Goal: Task Accomplishment & Management: Complete application form

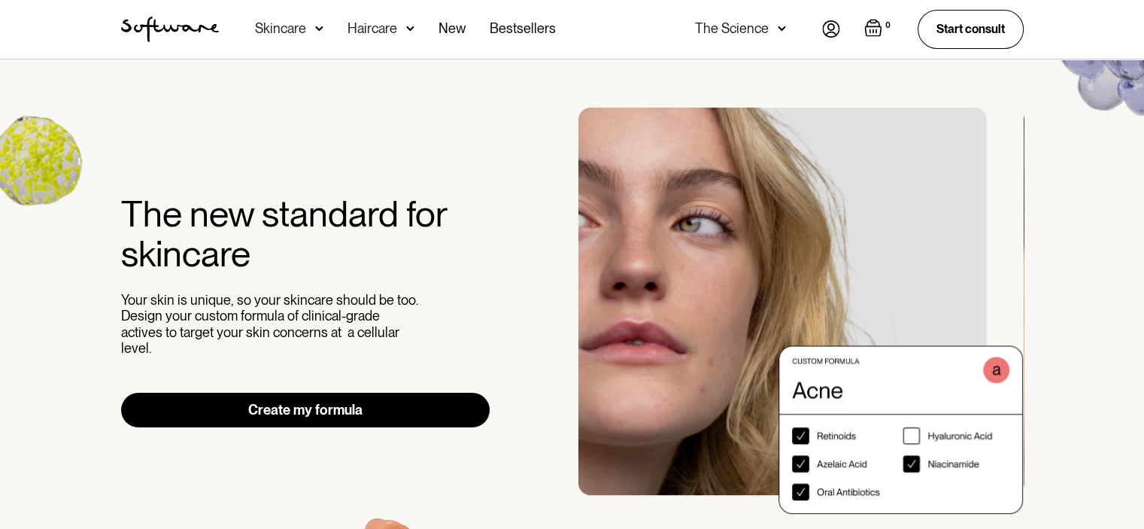
click at [397, 32] on div "Haircare" at bounding box center [380, 29] width 67 height 59
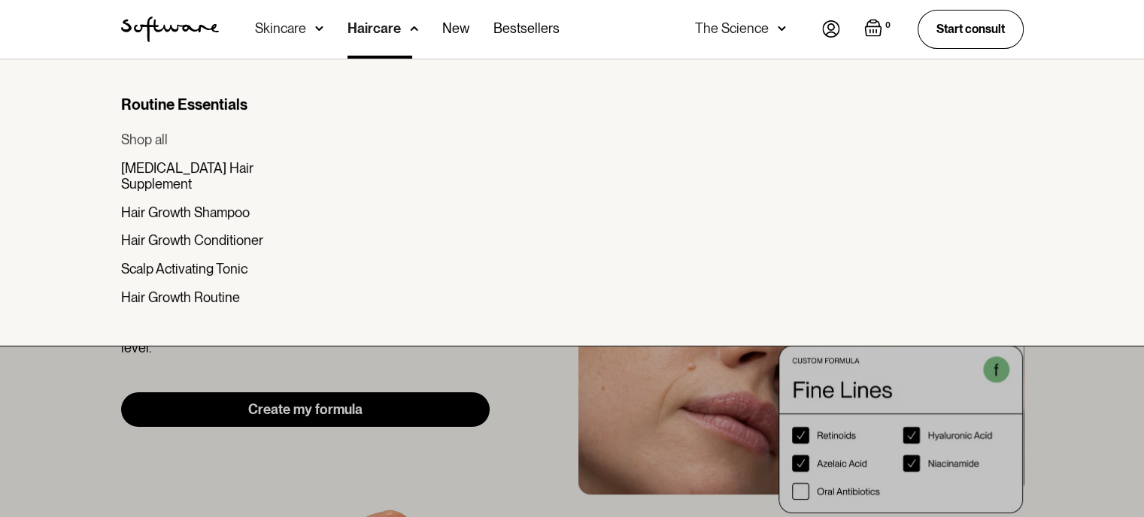
click at [160, 142] on div "Shop all" at bounding box center [144, 140] width 47 height 17
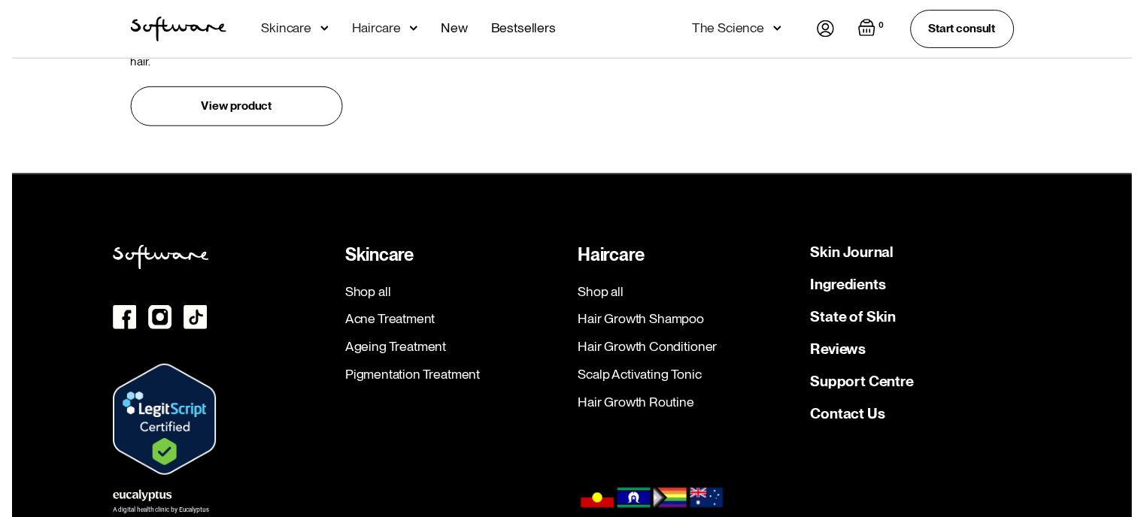
scroll to position [1245, 0]
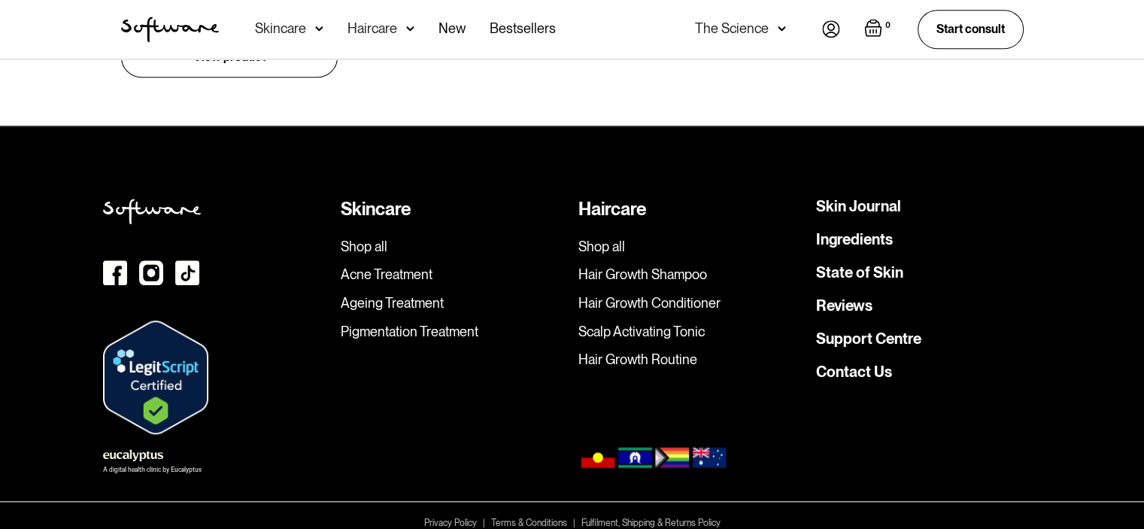
click at [262, 29] on div "Skincare" at bounding box center [280, 28] width 51 height 15
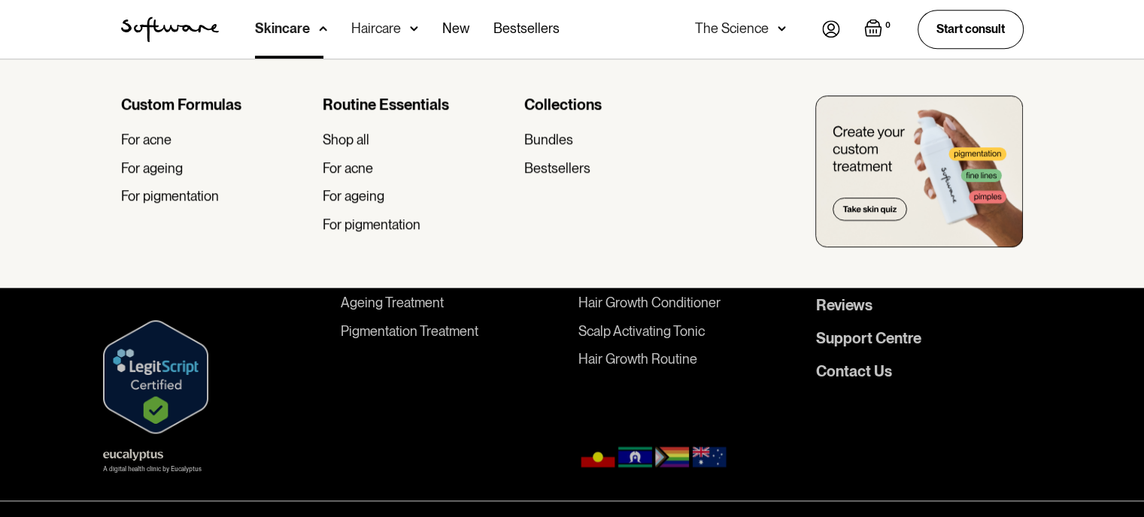
click at [184, 102] on div "Custom Formulas" at bounding box center [215, 104] width 189 height 18
click at [208, 99] on div "Custom Formulas" at bounding box center [215, 104] width 189 height 18
click at [127, 123] on div "Custom Formulas For acne For ageing For pigmentation" at bounding box center [215, 169] width 189 height 149
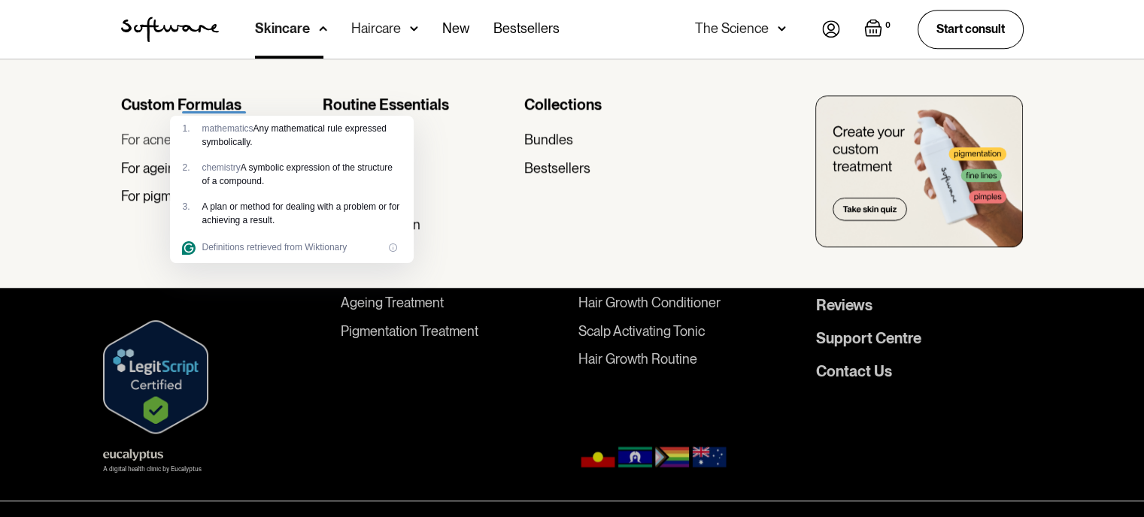
click at [135, 135] on div "For acne" at bounding box center [146, 140] width 50 height 17
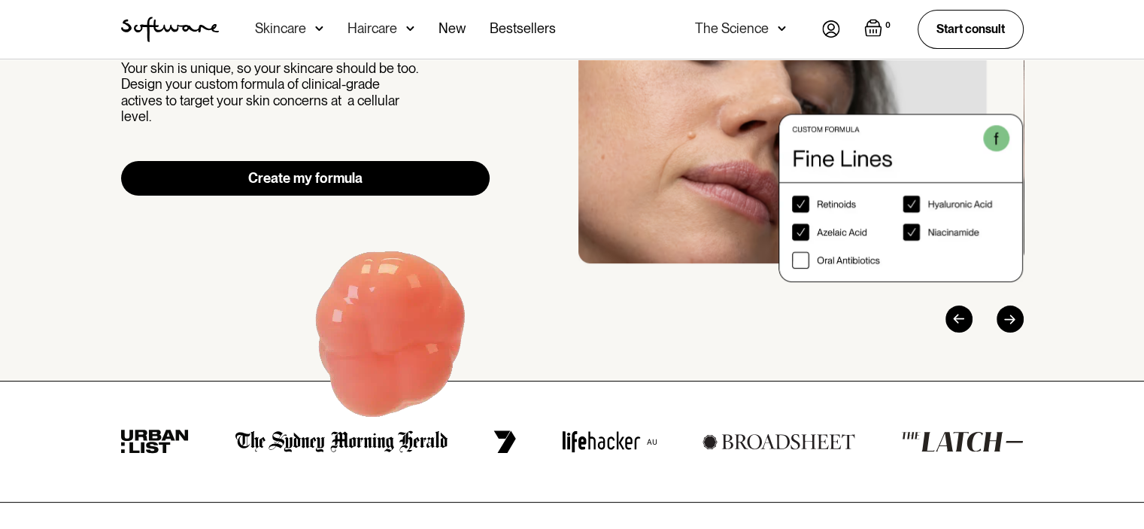
scroll to position [232, 0]
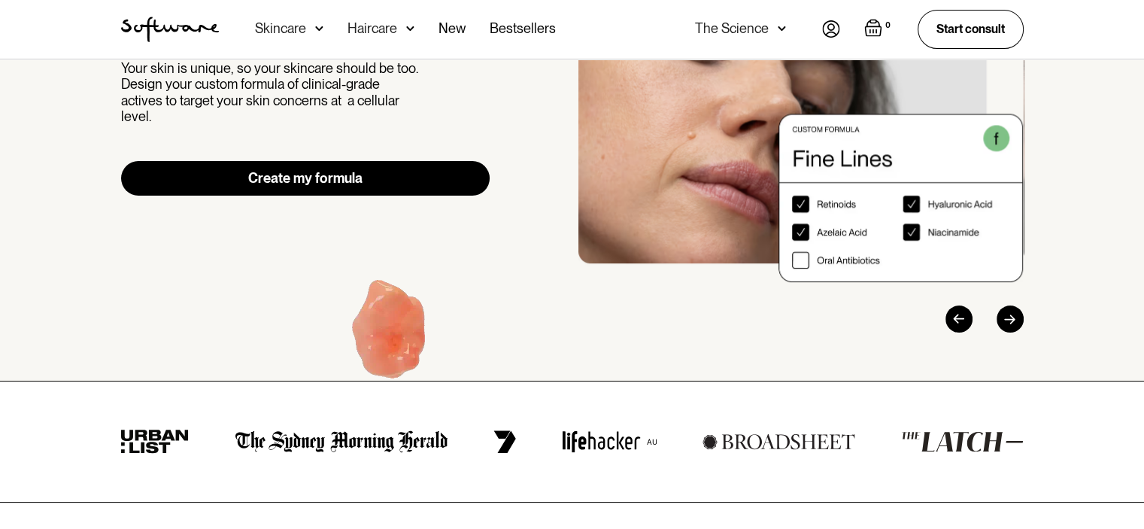
click at [438, 180] on link "Create my formula" at bounding box center [305, 178] width 369 height 35
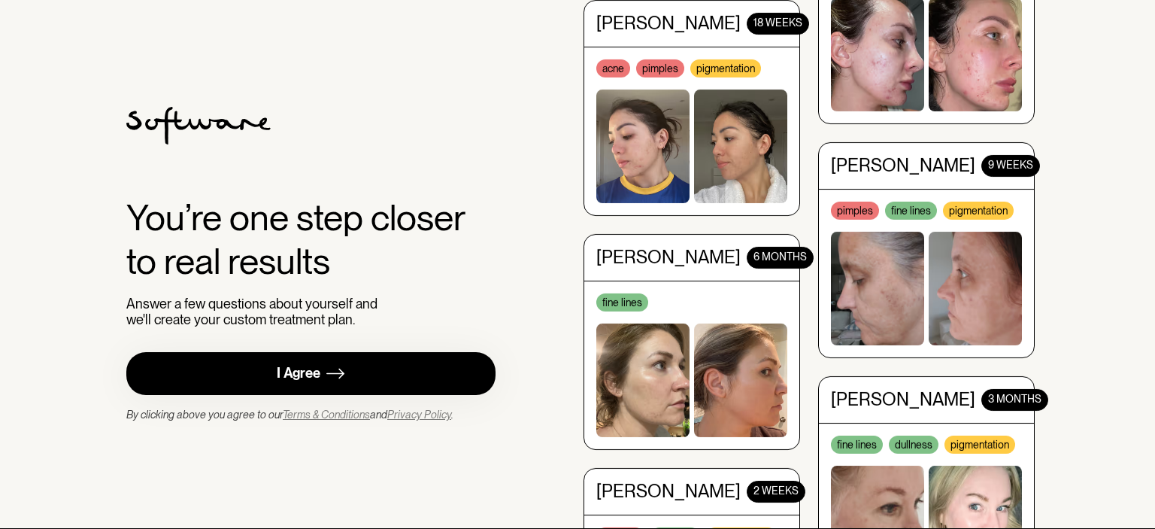
click at [448, 362] on link "I Agree" at bounding box center [310, 373] width 369 height 43
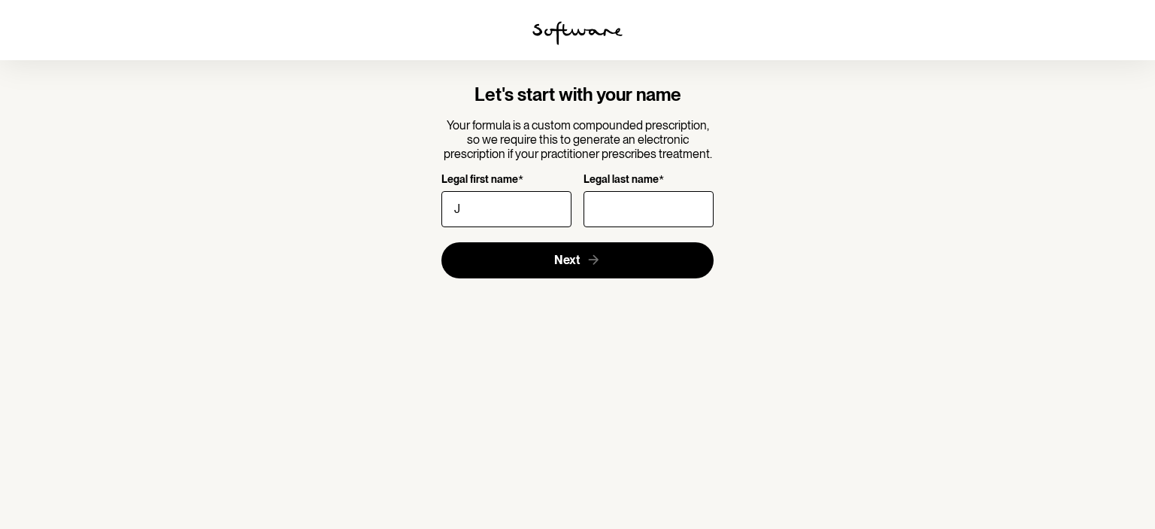
type input "Jeanica"
click at [612, 210] on input "Legal last name *" at bounding box center [649, 209] width 130 height 36
type input "Cilliers"
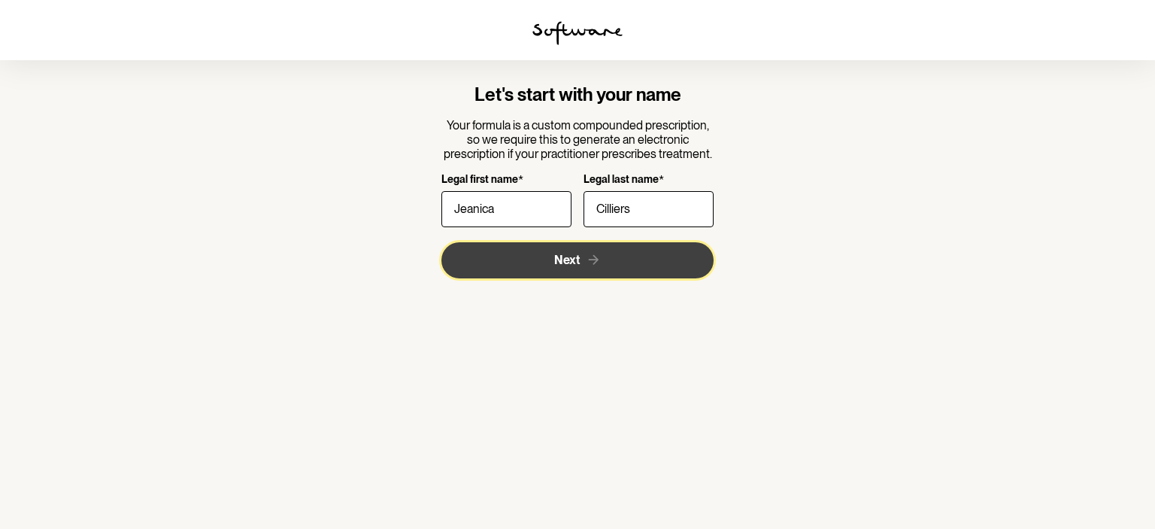
click at [653, 255] on button "Next" at bounding box center [577, 260] width 273 height 36
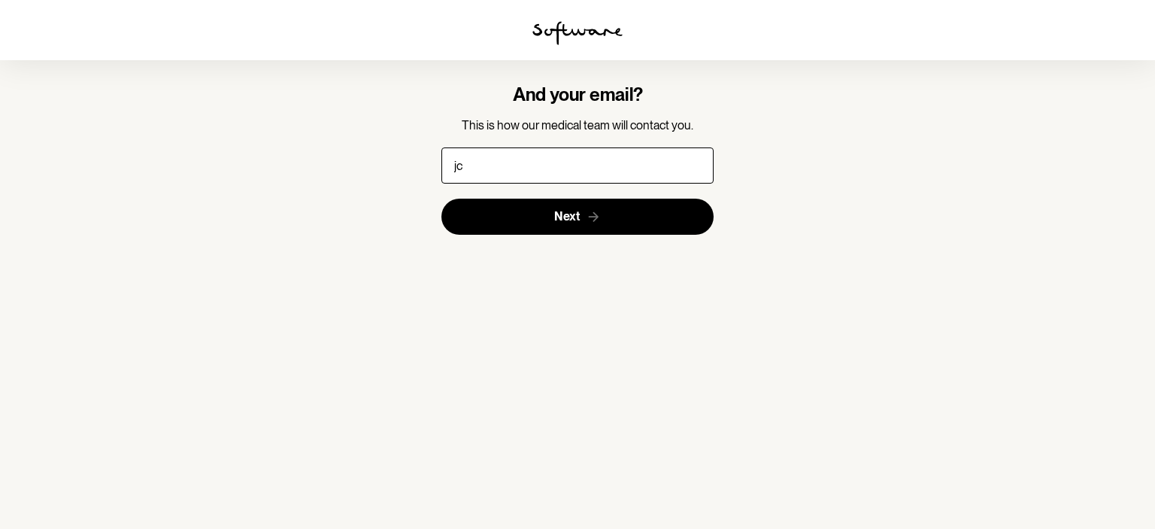
type input "j"
type input "[EMAIL_ADDRESS][DOMAIN_NAME]"
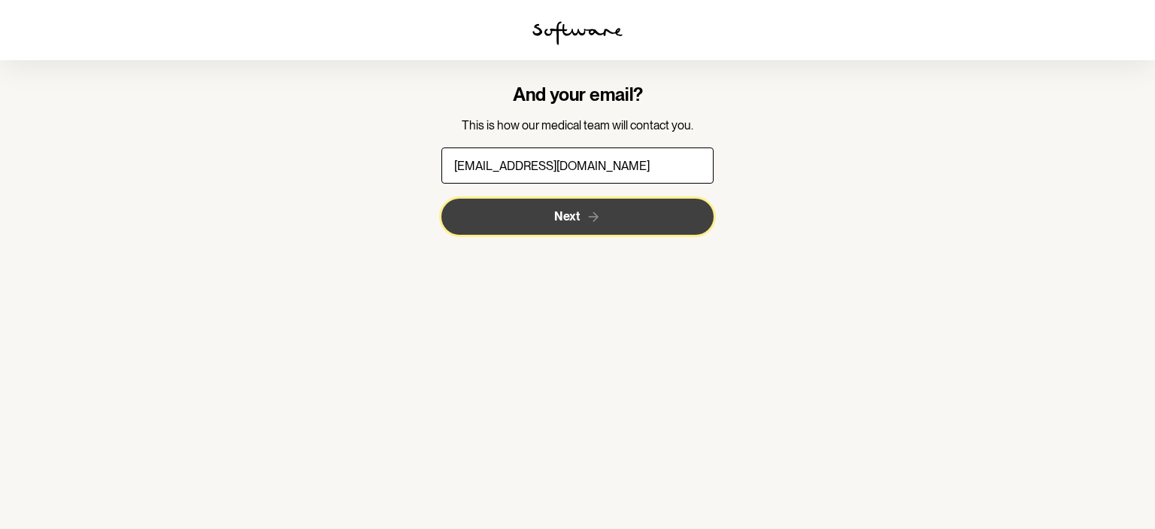
click at [627, 213] on button "Next" at bounding box center [577, 217] width 273 height 36
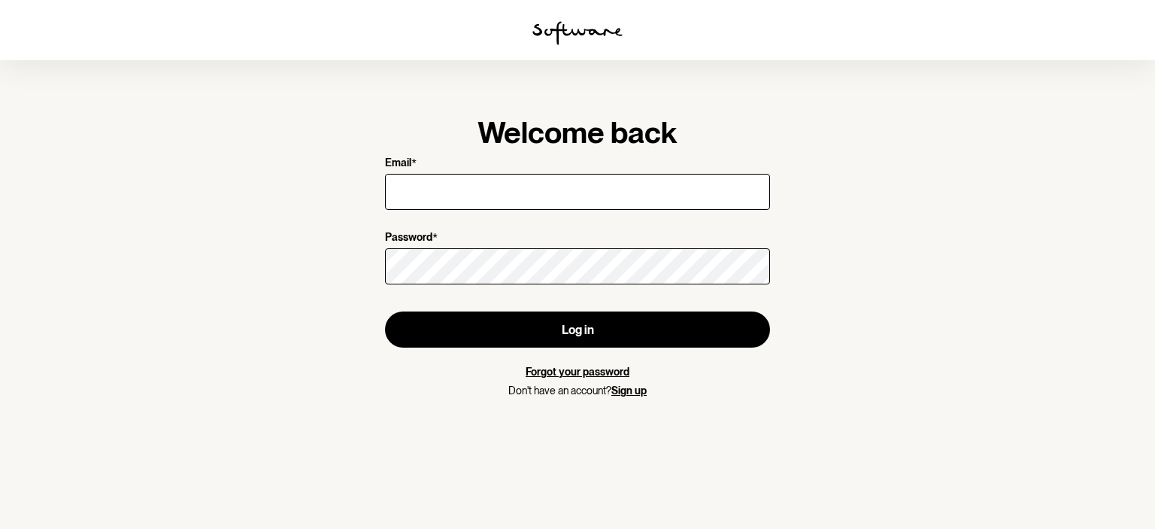
click at [623, 393] on link "Sign up" at bounding box center [628, 390] width 35 height 12
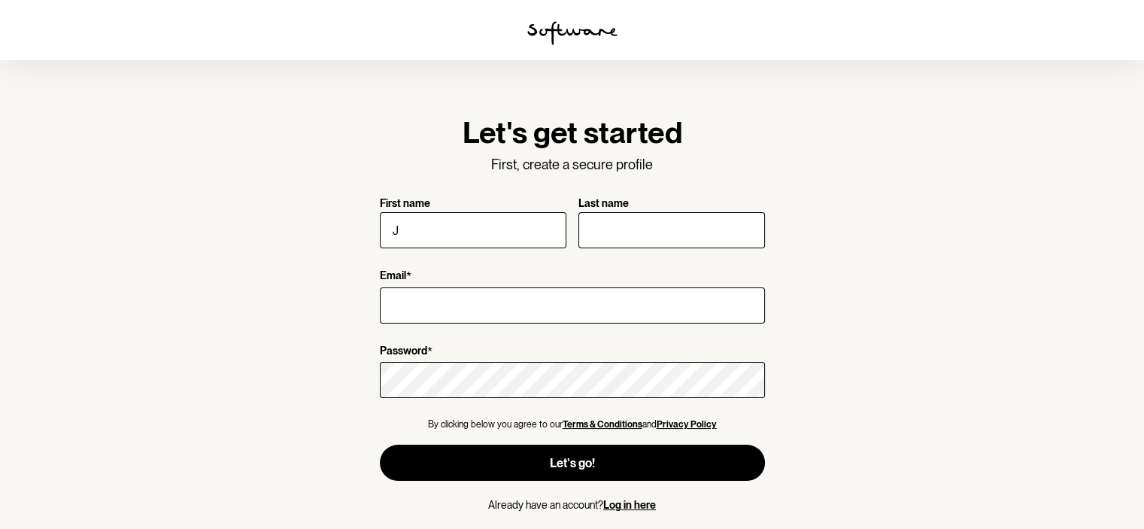
type input "Jeanica"
click at [676, 225] on input "Last name" at bounding box center [671, 230] width 186 height 36
type input "Cilliers"
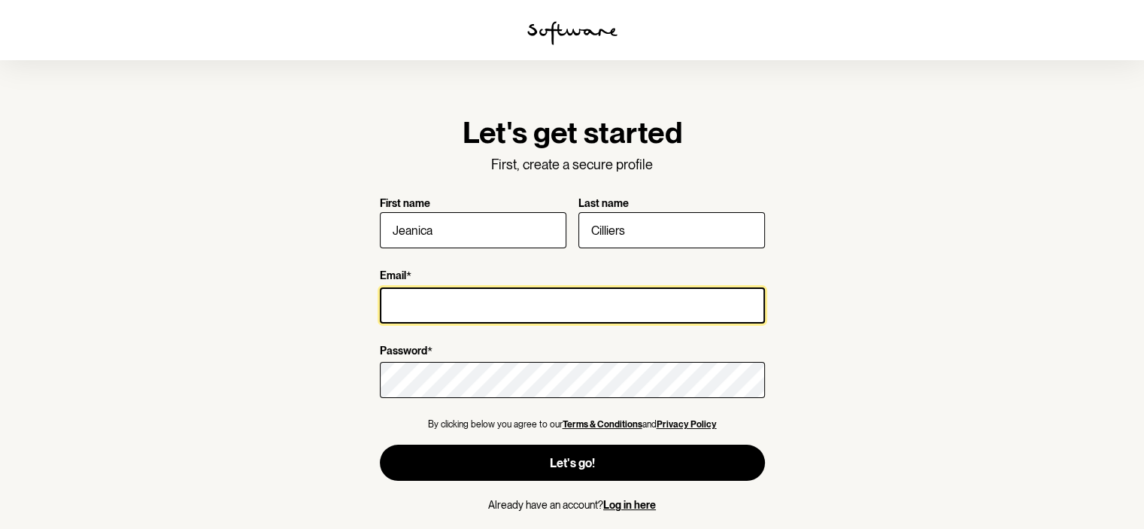
click at [551, 305] on input "Email *" at bounding box center [572, 305] width 385 height 36
type input "[EMAIL_ADDRESS][DOMAIN_NAME]"
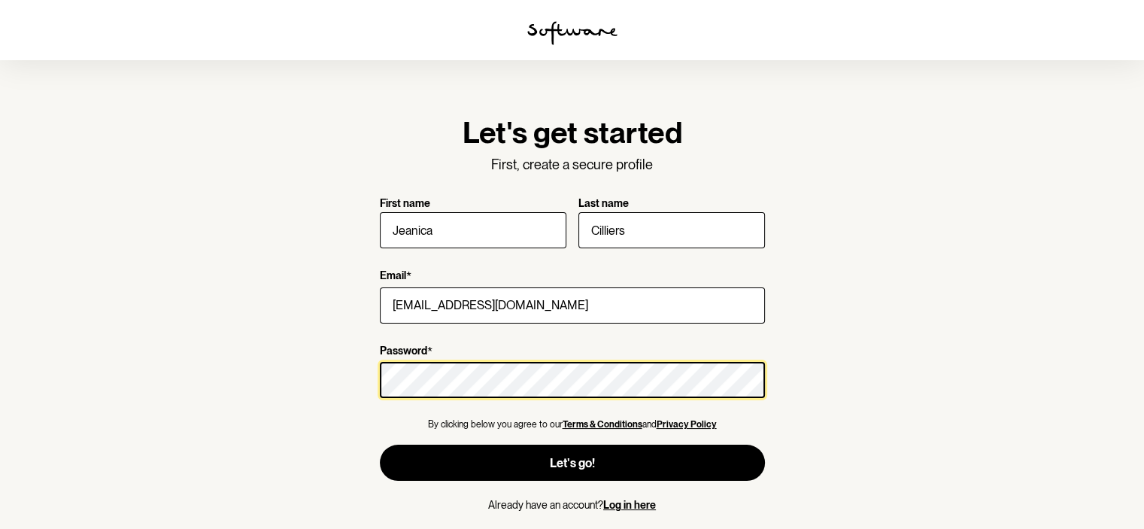
click at [380, 444] on button "Let's go!" at bounding box center [572, 462] width 385 height 36
